Goal: Register for event/course

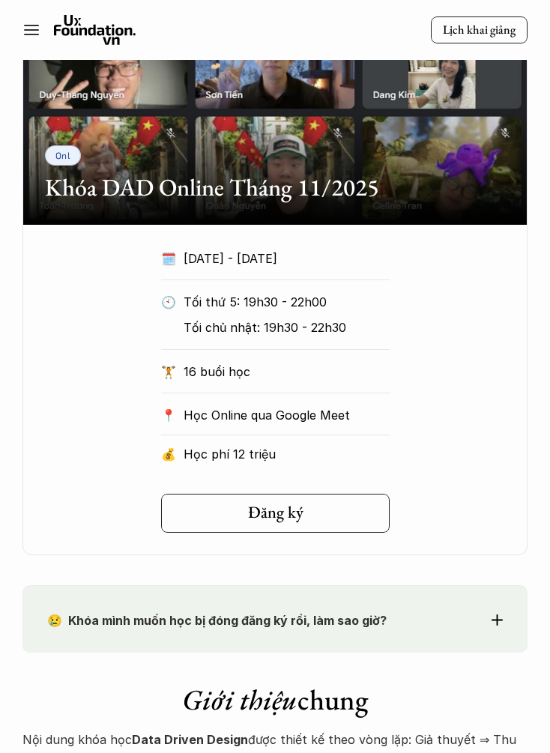
scroll to position [1760, 0]
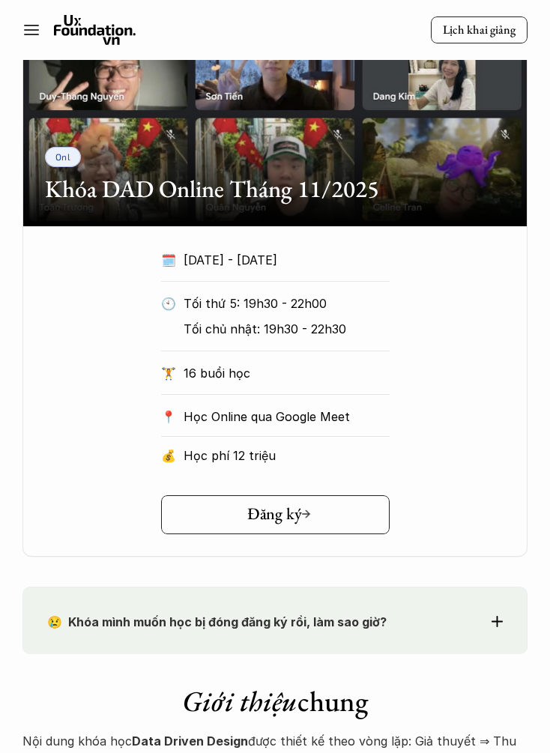
click at [336, 498] on link "Đăng ký" at bounding box center [275, 514] width 229 height 39
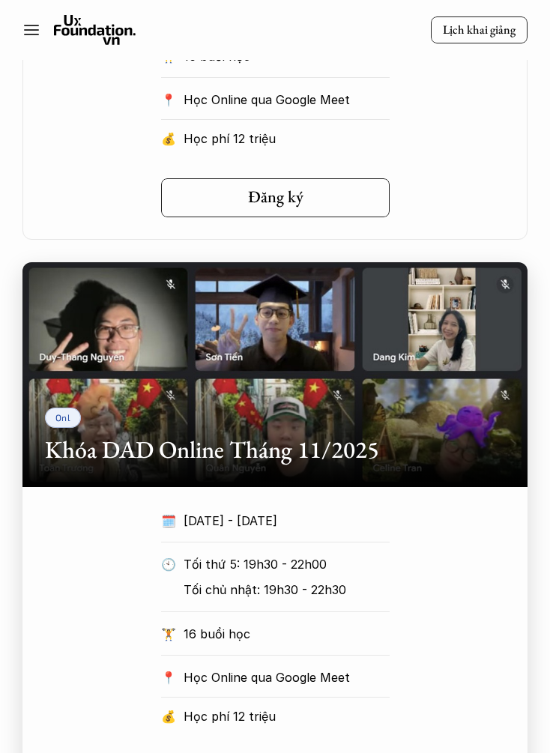
scroll to position [1169, 0]
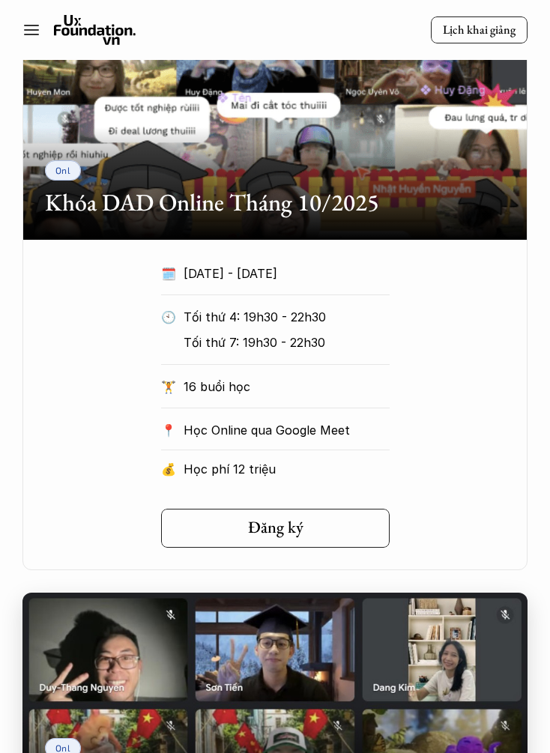
click at [343, 525] on link "Đăng ký" at bounding box center [275, 528] width 229 height 39
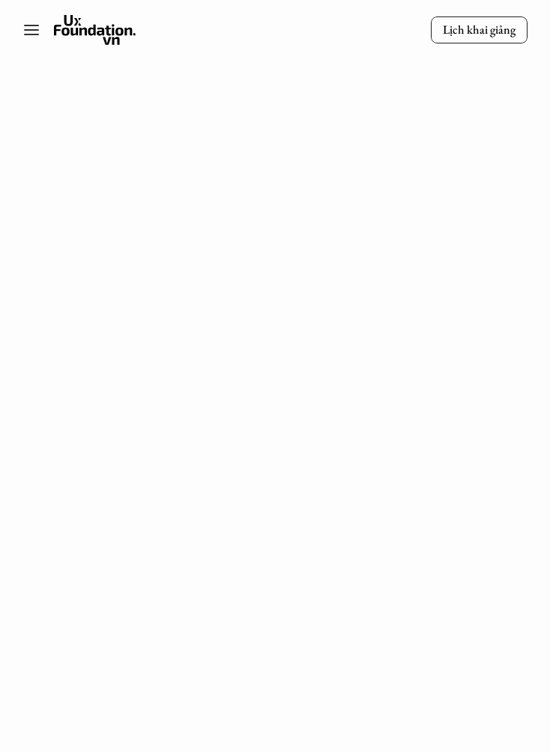
scroll to position [1789, 0]
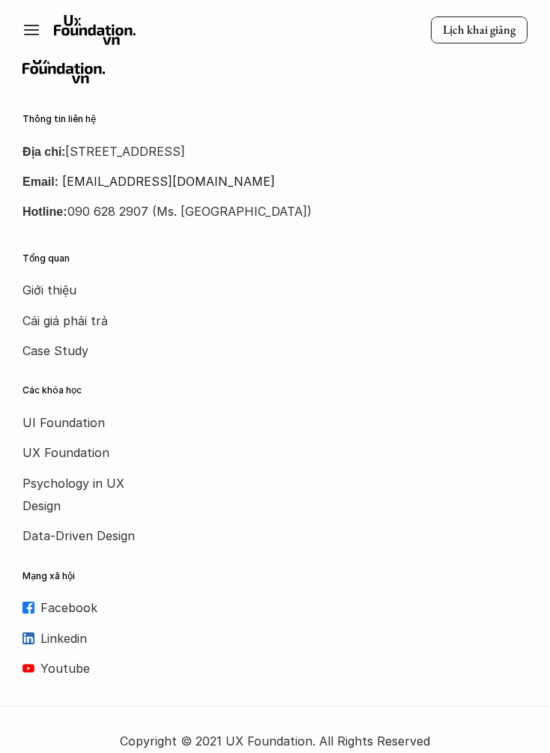
scroll to position [1158, 0]
click at [47, 321] on p "Cái giá phải trả" at bounding box center [82, 321] width 120 height 22
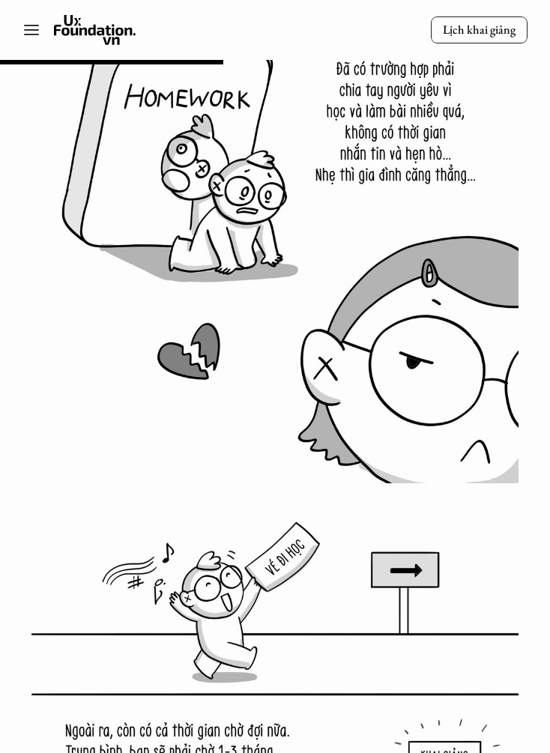
scroll to position [6711, 0]
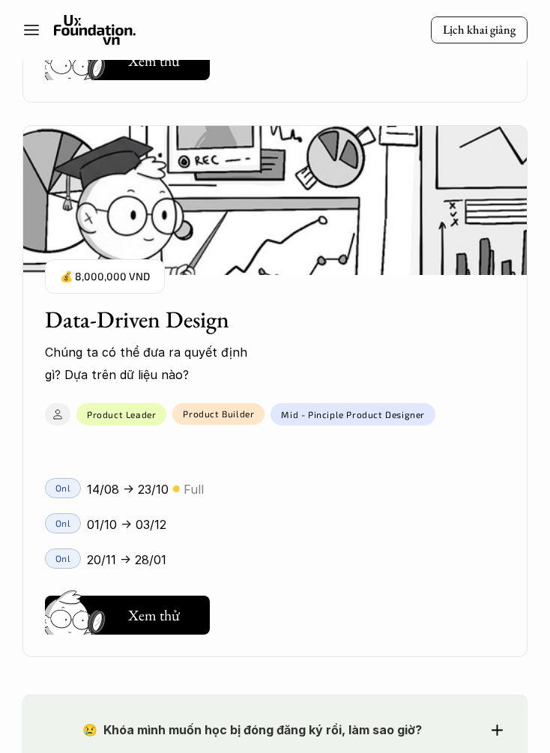
scroll to position [3737, 0]
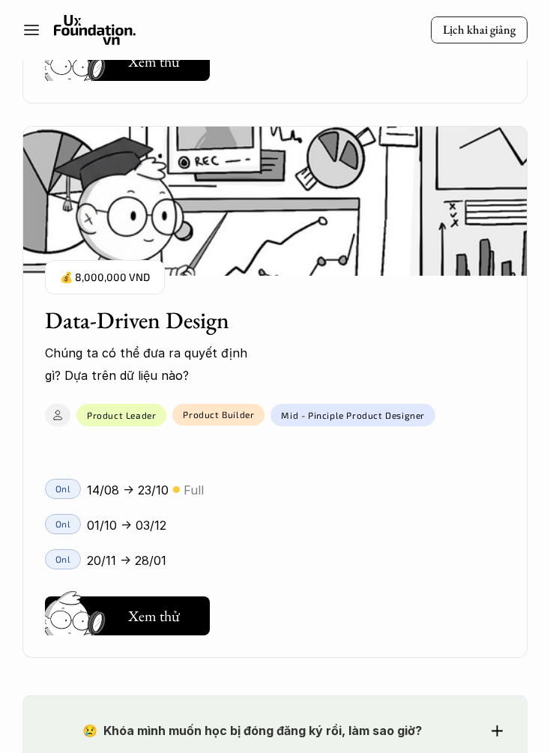
click at [392, 314] on div "Data-Driven Design Chúng ta có thể đưa ra quyết định gì? Dựa trên dữ liệu nào? …" at bounding box center [274, 336] width 505 height 103
click at [169, 609] on h5 "Xem thử" at bounding box center [154, 615] width 52 height 21
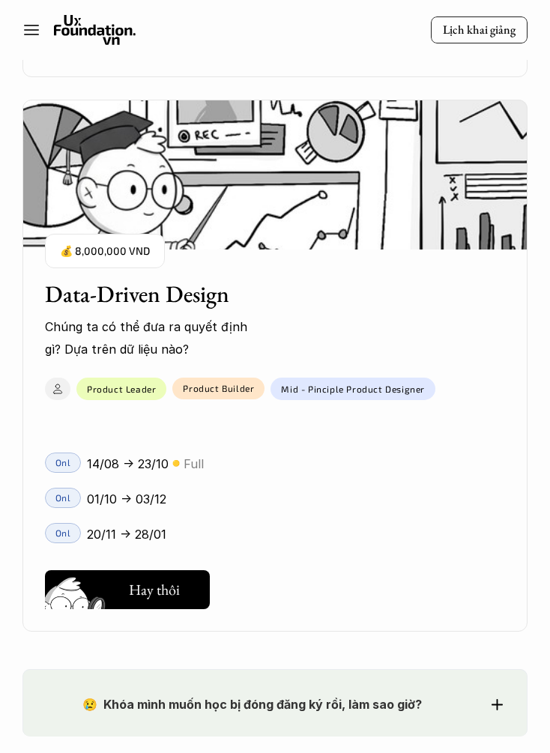
click at [115, 582] on img "5 of 5" at bounding box center [77, 611] width 80 height 68
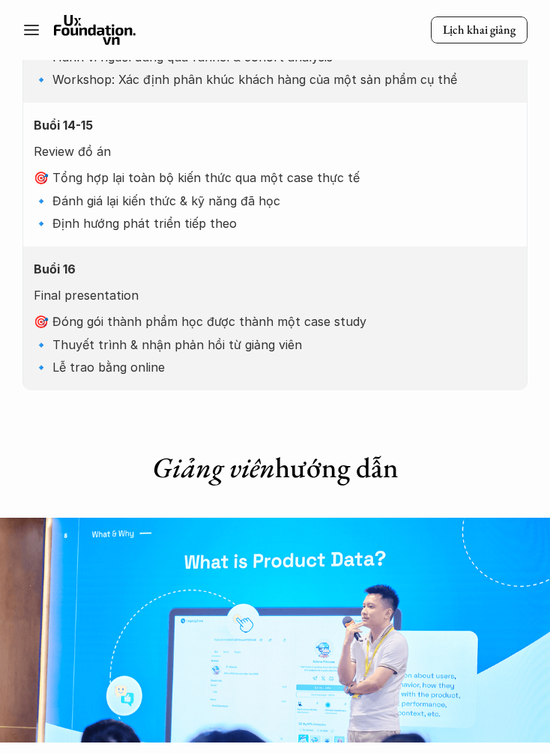
scroll to position [5230, 0]
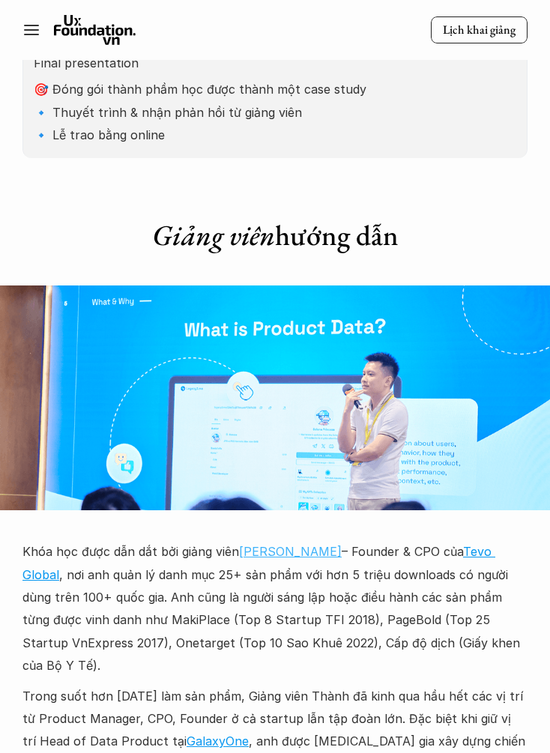
click at [310, 544] on link "[PERSON_NAME]" at bounding box center [290, 551] width 103 height 15
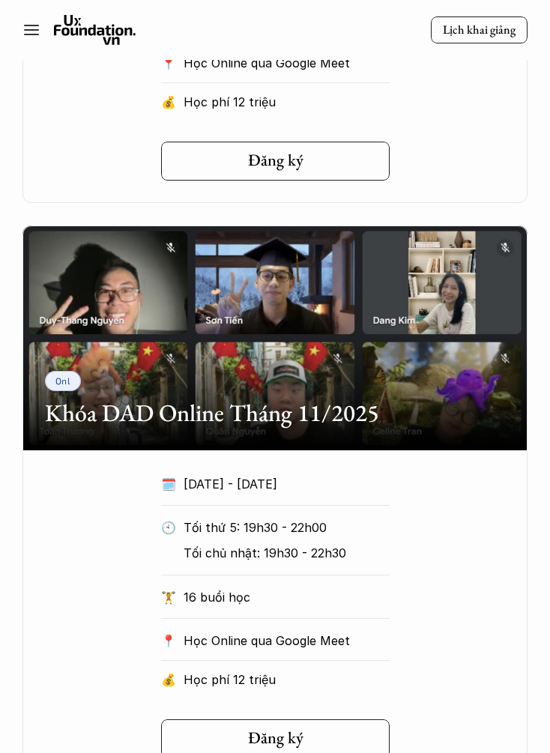
scroll to position [1532, 0]
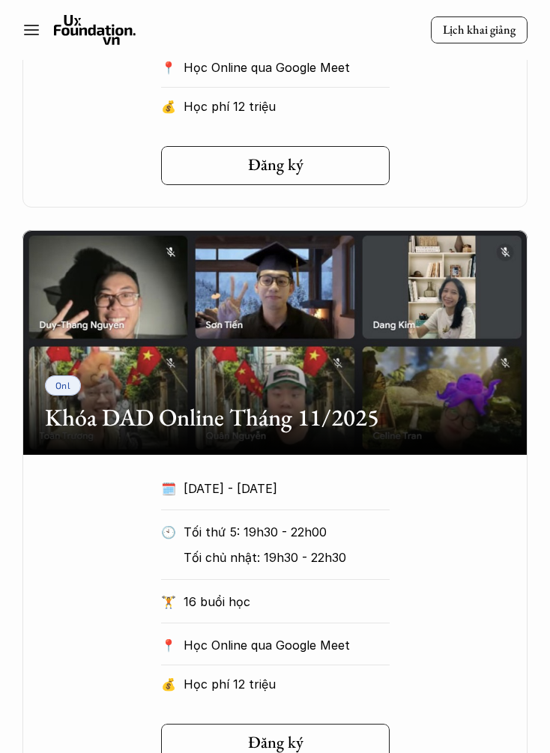
click at [470, 377] on div "Onl Khóa DAD Online Tháng 11/2025" at bounding box center [274, 342] width 505 height 225
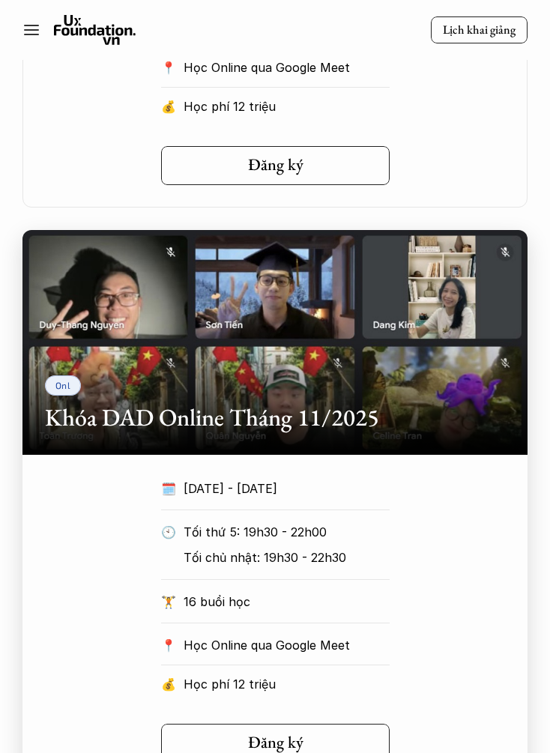
click at [485, 371] on div "Onl Khóa DAD Online Tháng 11/2025" at bounding box center [274, 342] width 505 height 225
